Goal: Find specific page/section: Find specific page/section

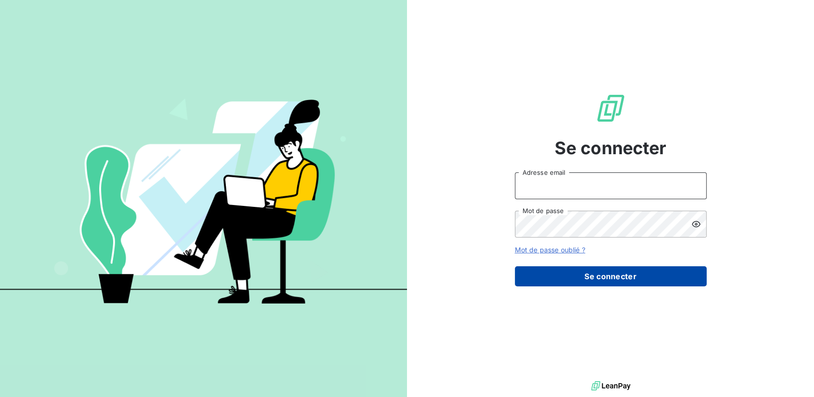
type input "[EMAIL_ADDRESS][PERSON_NAME][DOMAIN_NAME]"
click at [567, 282] on button "Se connecter" at bounding box center [611, 276] width 192 height 20
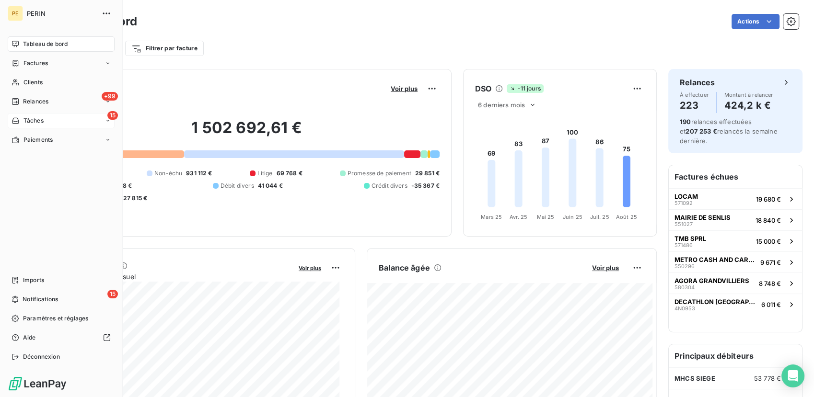
click at [46, 122] on div "15 Tâches" at bounding box center [61, 120] width 107 height 15
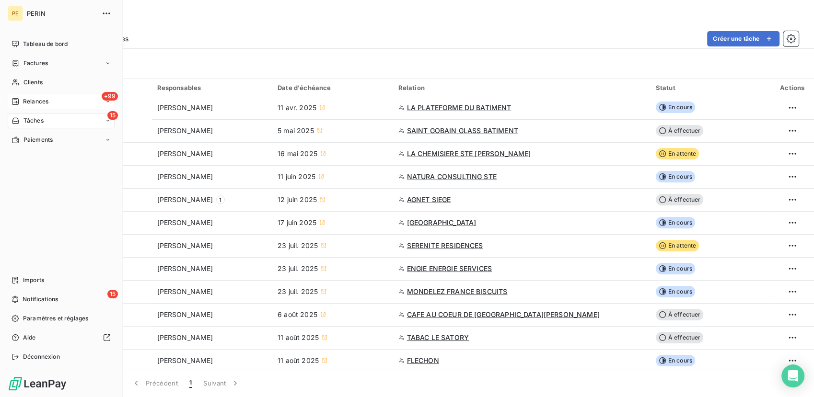
click at [38, 98] on span "Relances" at bounding box center [35, 101] width 25 height 9
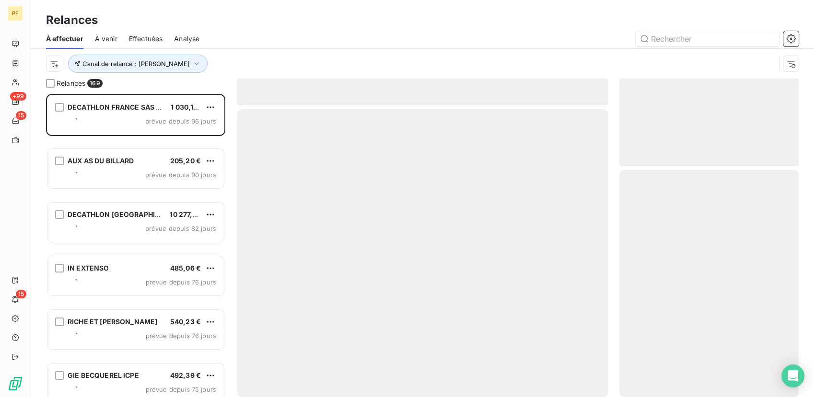
scroll to position [295, 172]
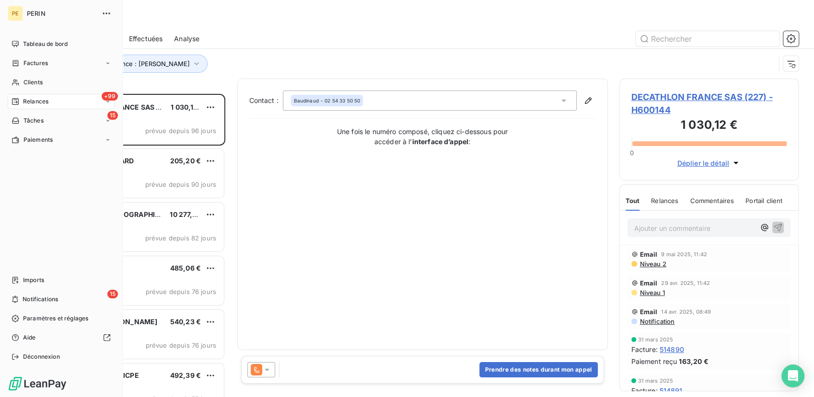
click at [107, 105] on div "+99 Relances" at bounding box center [61, 101] width 107 height 15
click at [64, 174] on div "Analyse" at bounding box center [66, 178] width 95 height 15
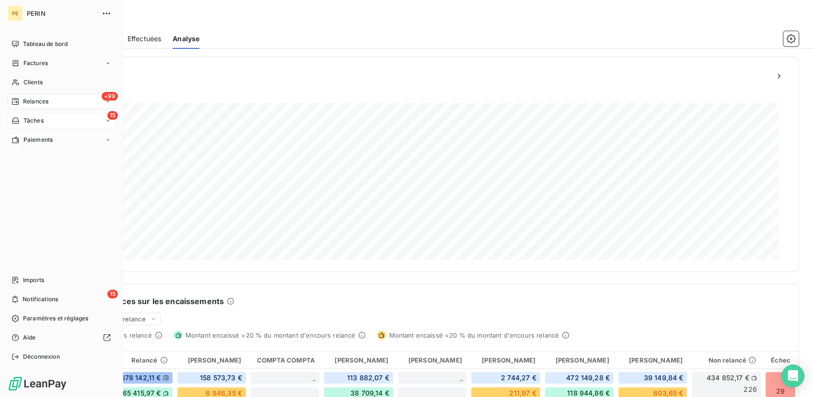
click at [47, 120] on div "15 Tâches" at bounding box center [61, 120] width 107 height 15
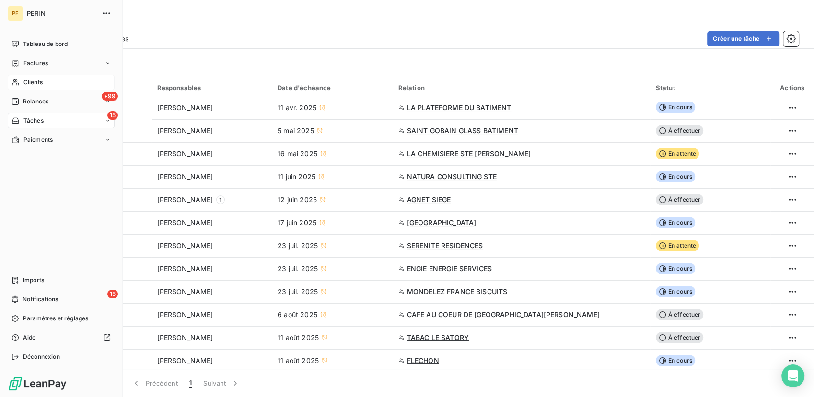
click at [28, 82] on span "Clients" at bounding box center [32, 82] width 19 height 9
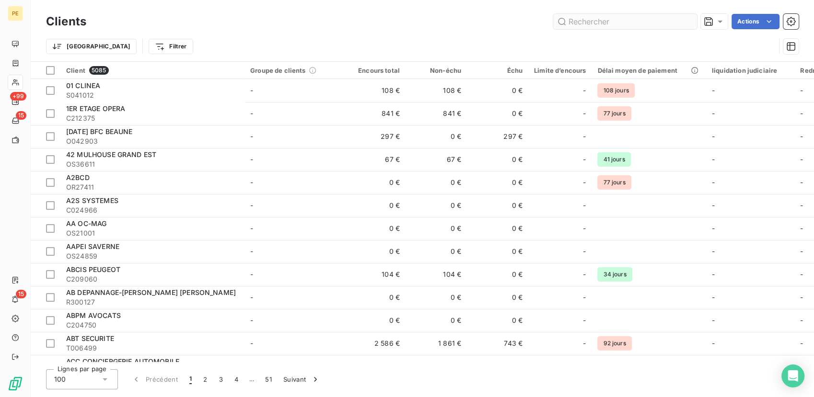
click at [585, 27] on input "text" at bounding box center [625, 21] width 144 height 15
click at [586, 23] on input "text" at bounding box center [625, 21] width 144 height 15
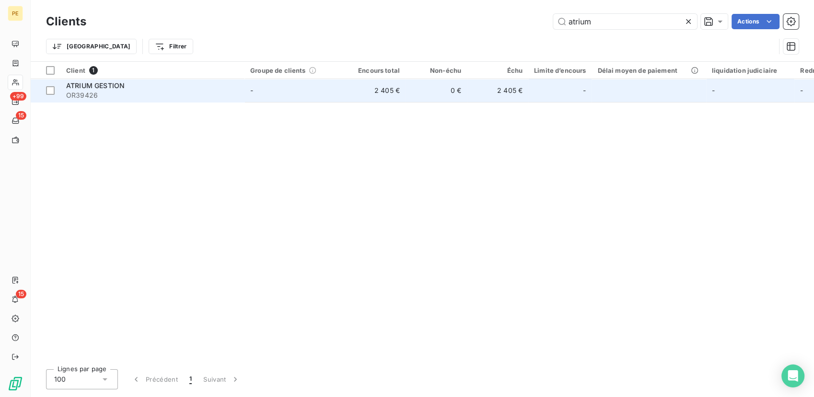
type input "atrium"
click at [208, 91] on span "OR39426" at bounding box center [152, 96] width 173 height 10
